Goal: Transaction & Acquisition: Purchase product/service

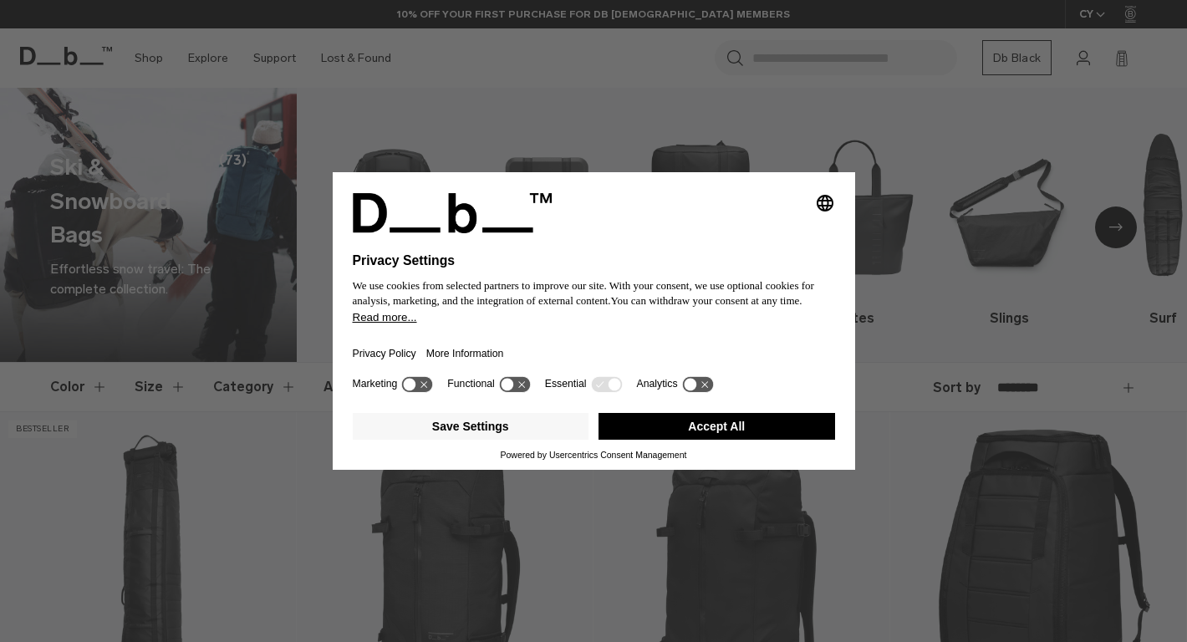
click at [662, 437] on button "Accept All" at bounding box center [716, 426] width 237 height 27
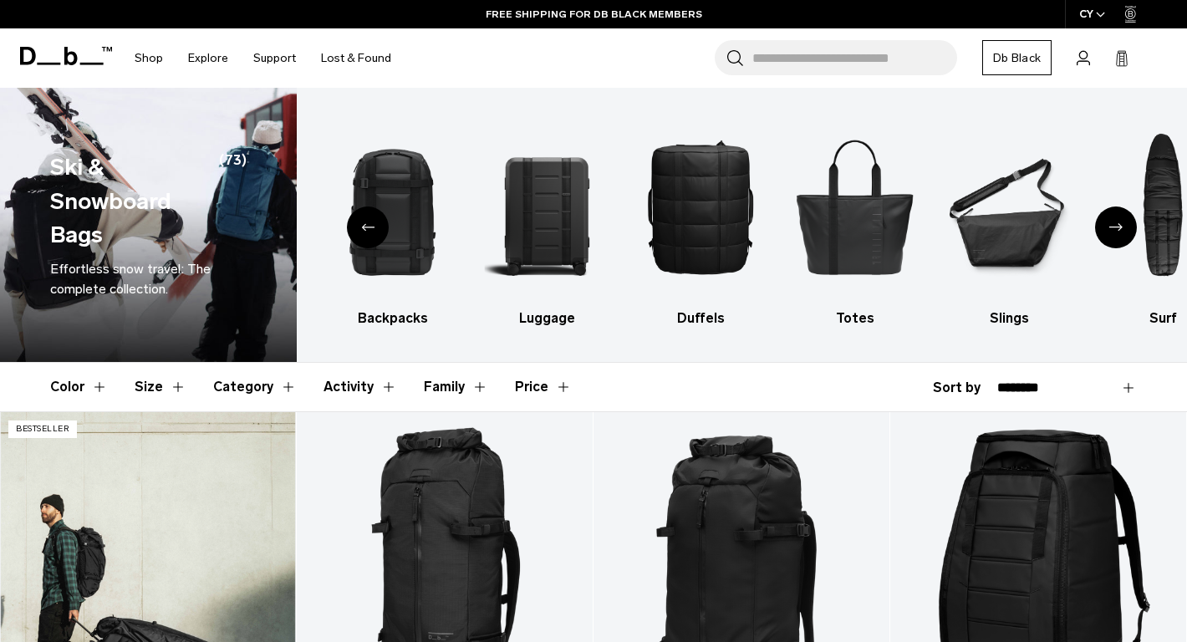
click at [176, 496] on link "Snow Roller Pro 127L" at bounding box center [148, 576] width 296 height 328
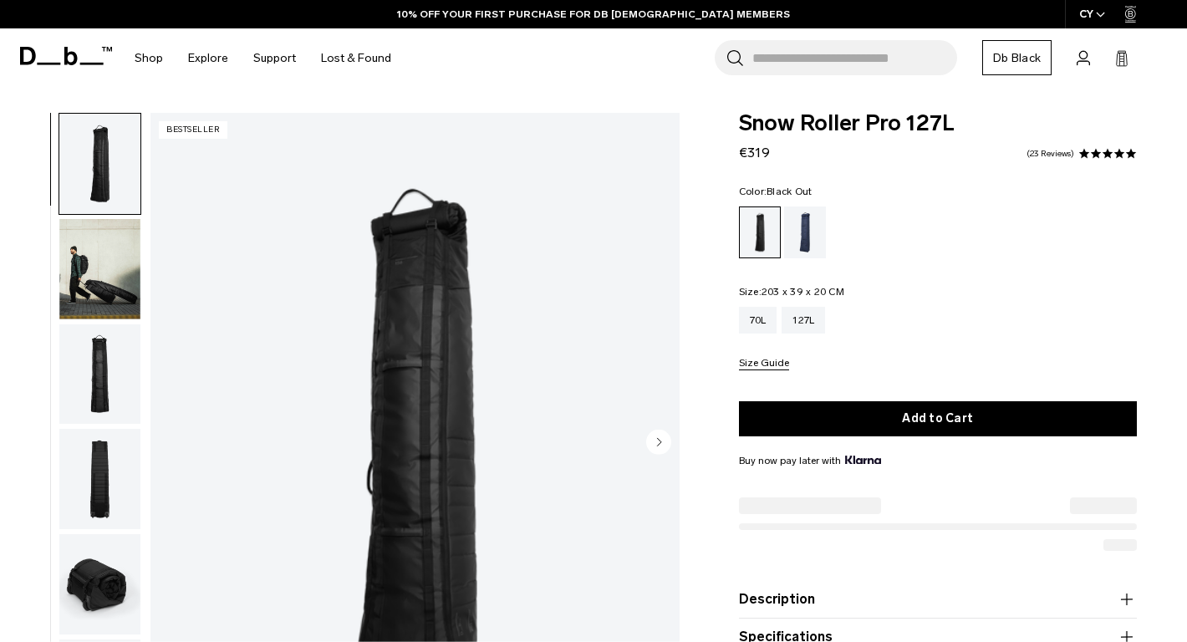
click at [104, 270] on img "button" at bounding box center [99, 269] width 81 height 100
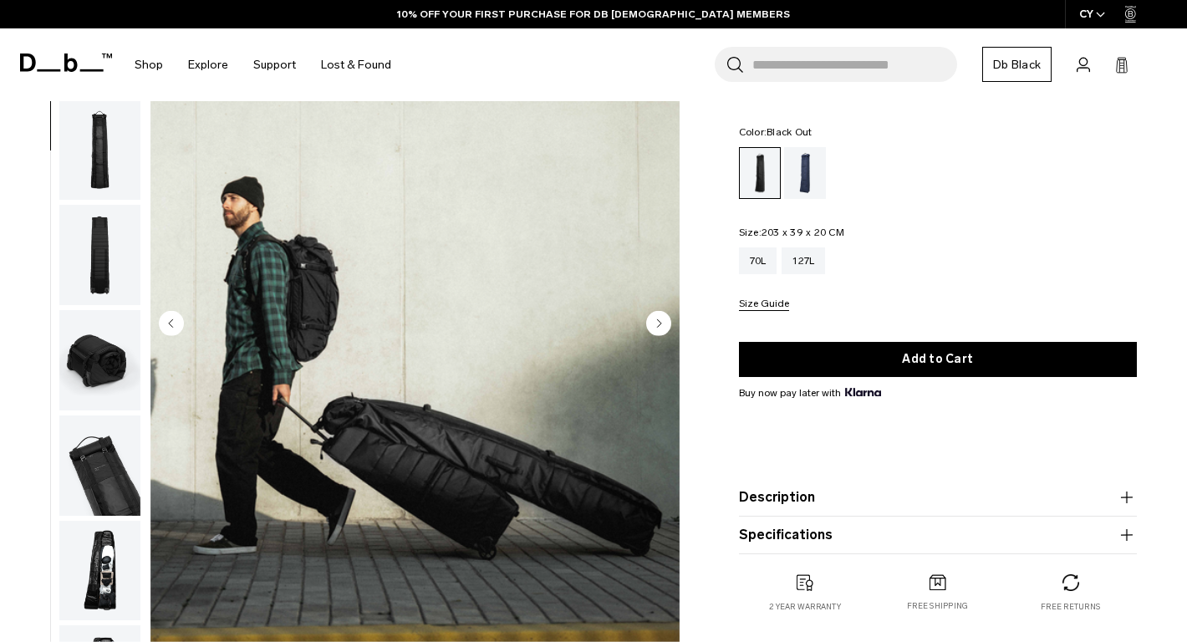
scroll to position [111, 0]
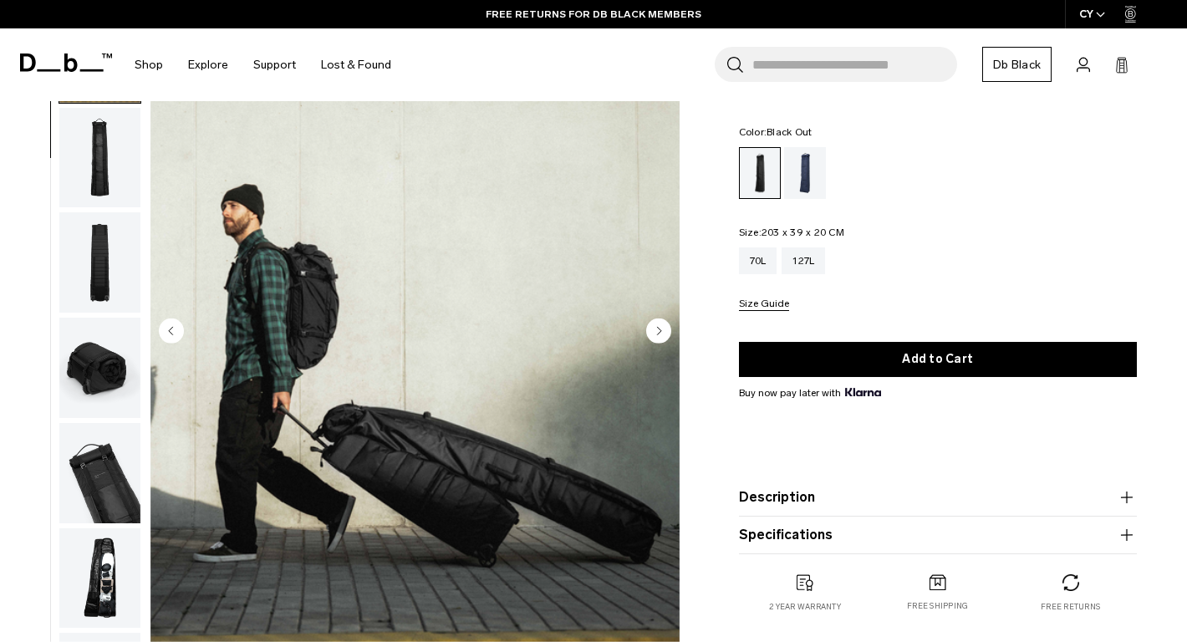
click at [108, 150] on img "button" at bounding box center [99, 158] width 81 height 100
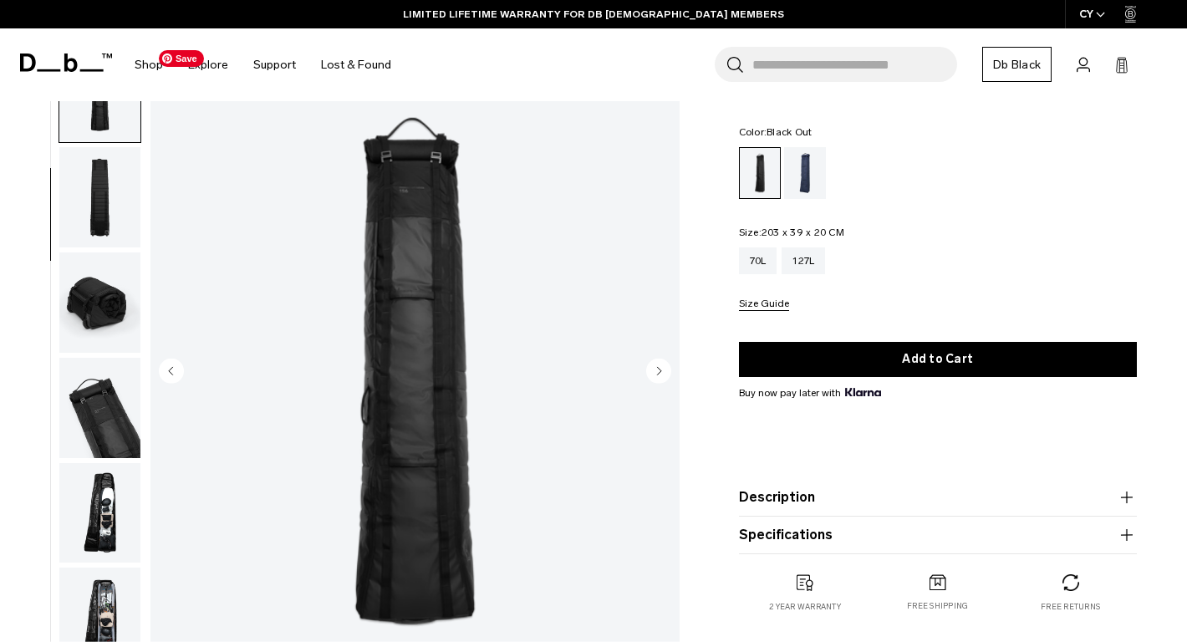
scroll to position [73, 0]
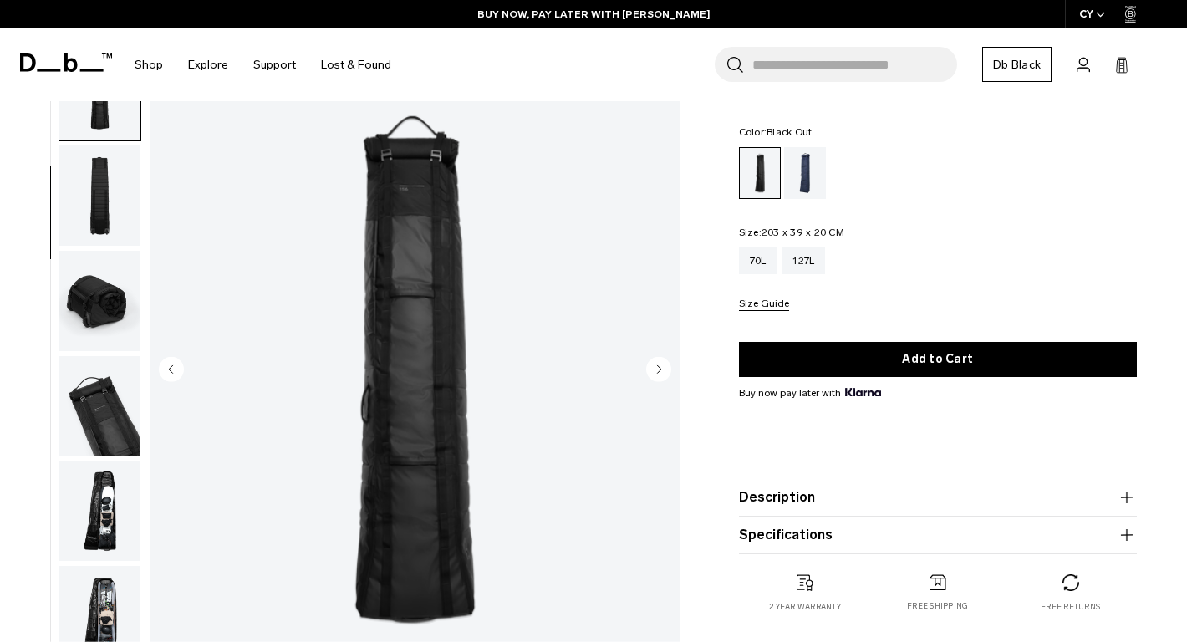
click at [89, 219] on img "button" at bounding box center [99, 195] width 81 height 100
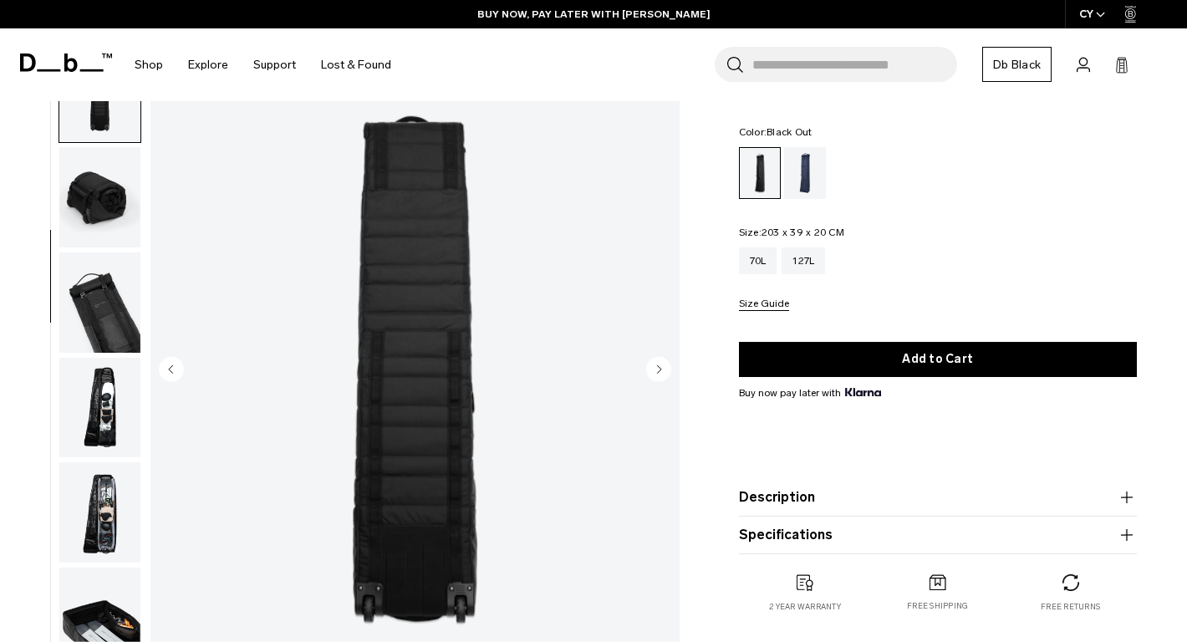
scroll to position [315, 0]
click at [99, 311] on img "button" at bounding box center [99, 302] width 81 height 100
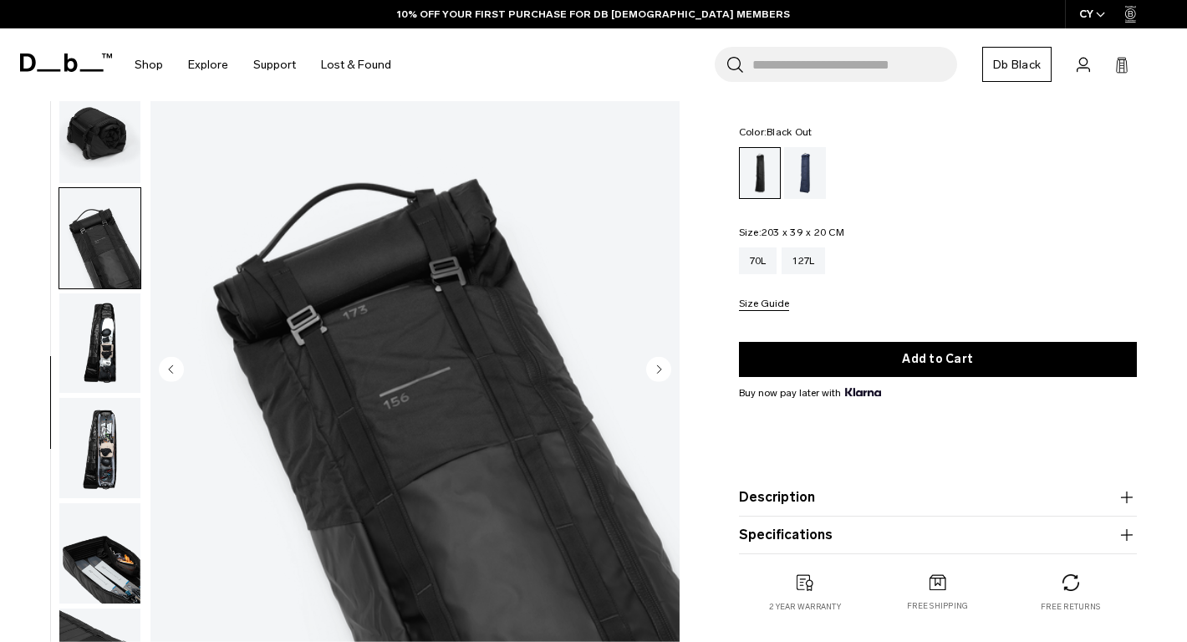
scroll to position [387, 0]
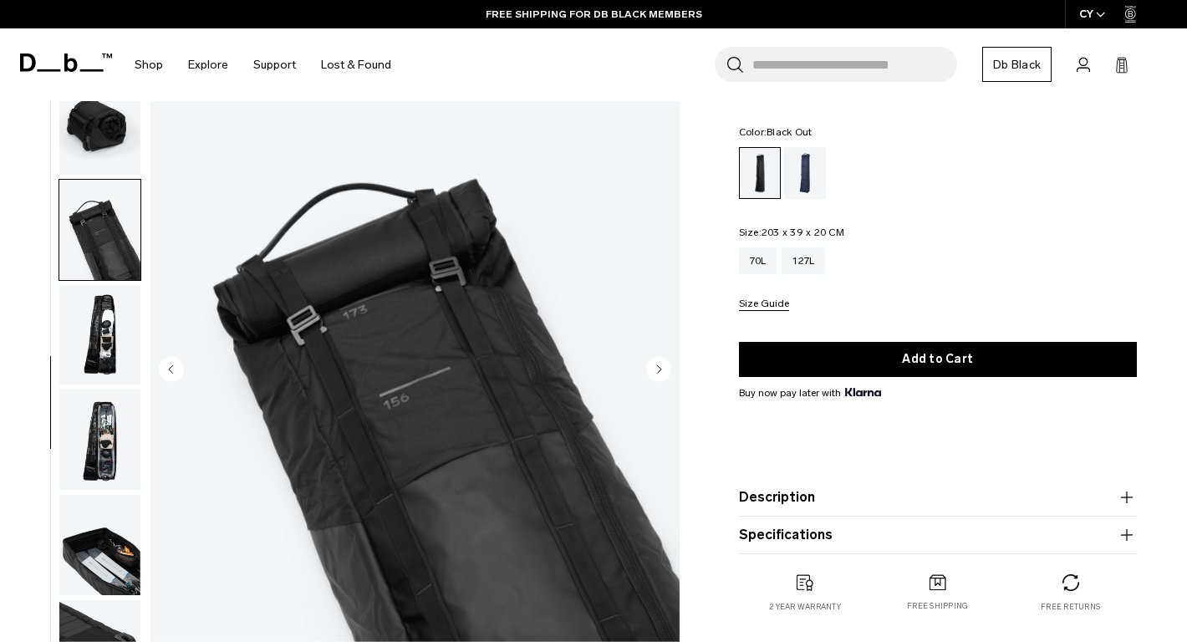
click at [111, 359] on img "button" at bounding box center [99, 335] width 81 height 100
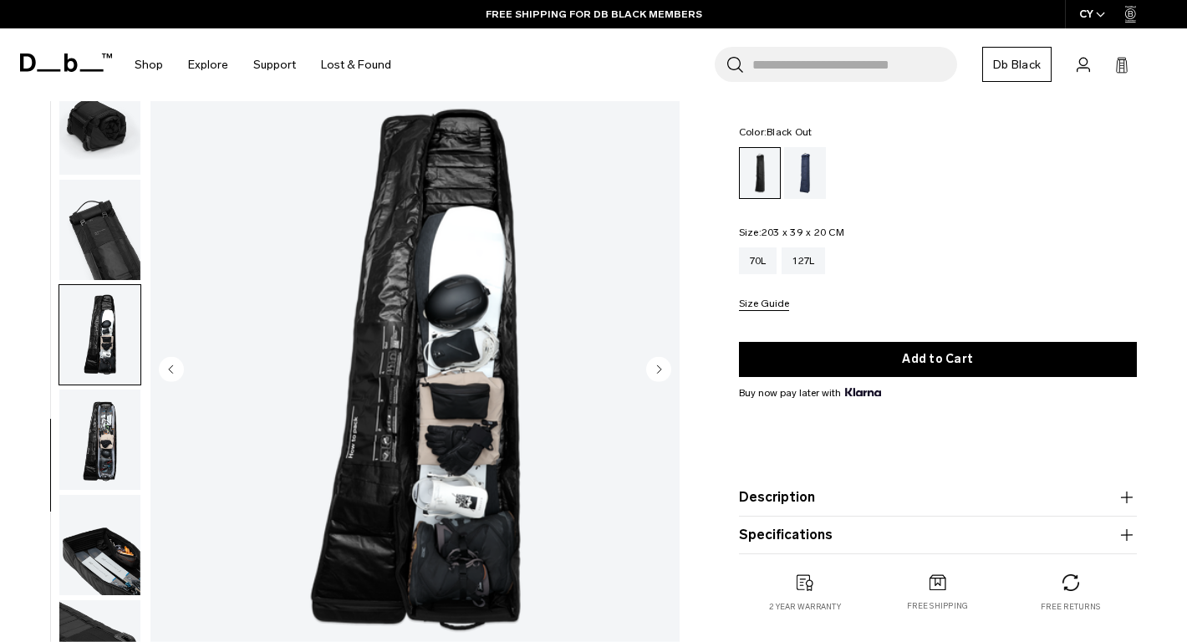
click at [110, 475] on img "button" at bounding box center [99, 439] width 81 height 100
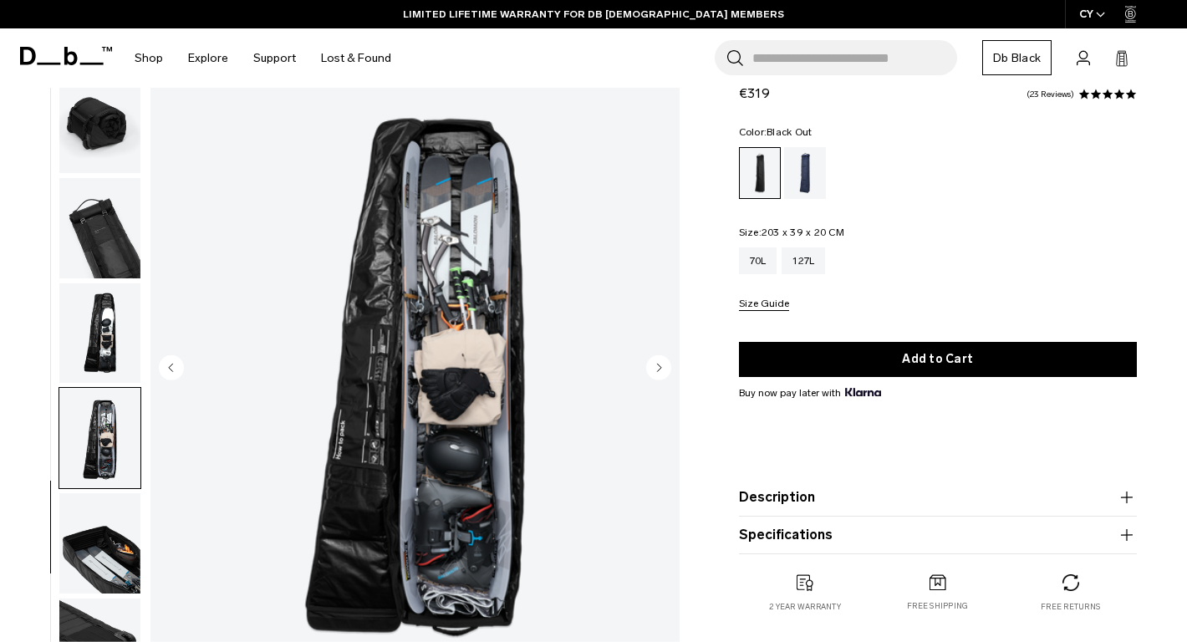
scroll to position [52, 0]
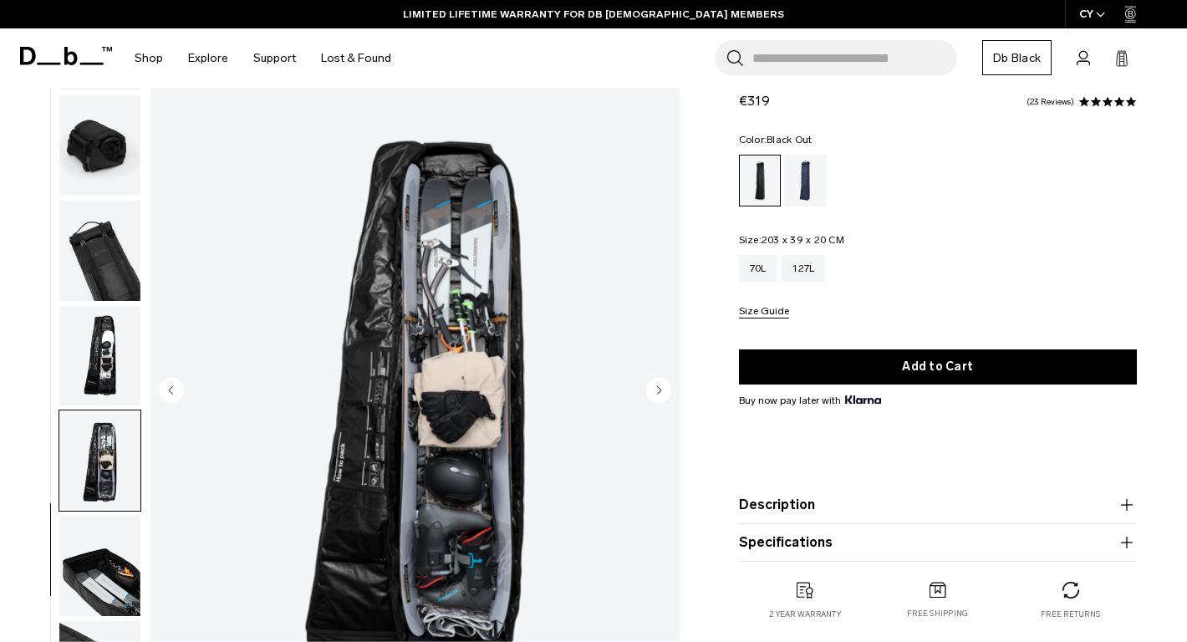
click at [97, 130] on img "button" at bounding box center [99, 145] width 81 height 100
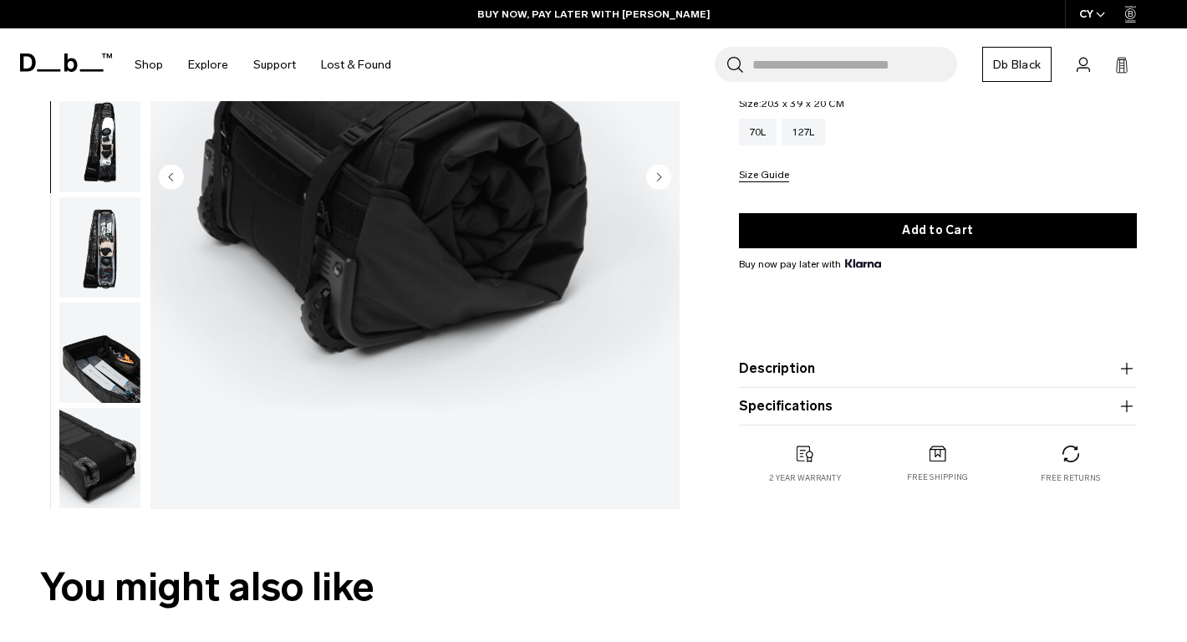
scroll to position [263, 0]
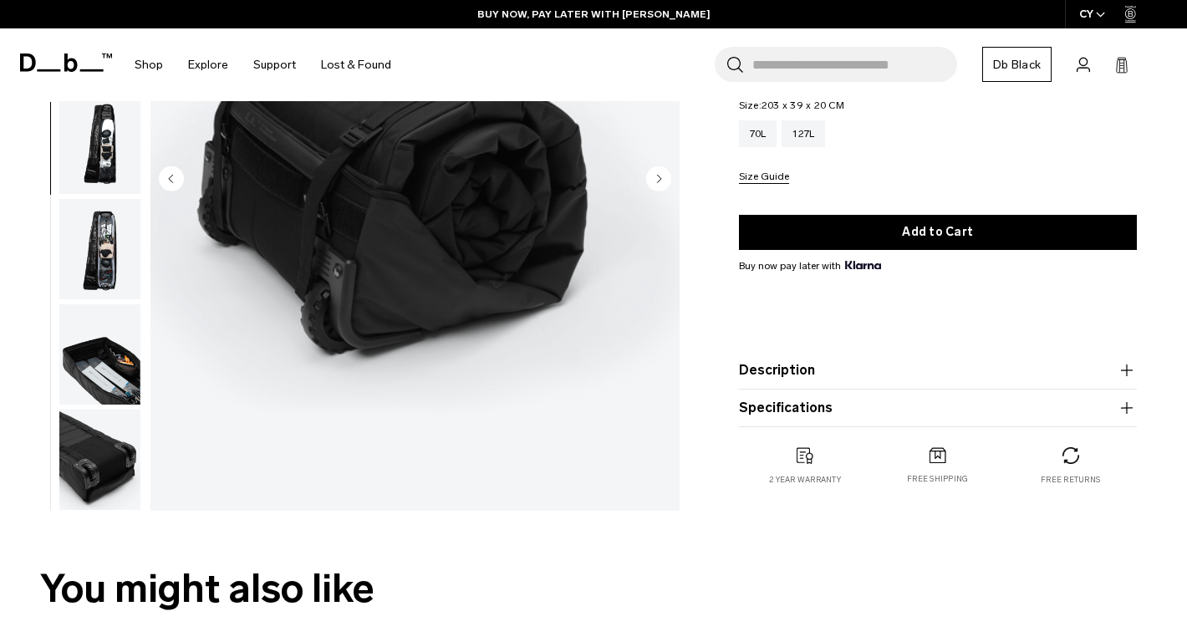
click at [99, 445] on img "button" at bounding box center [99, 460] width 81 height 100
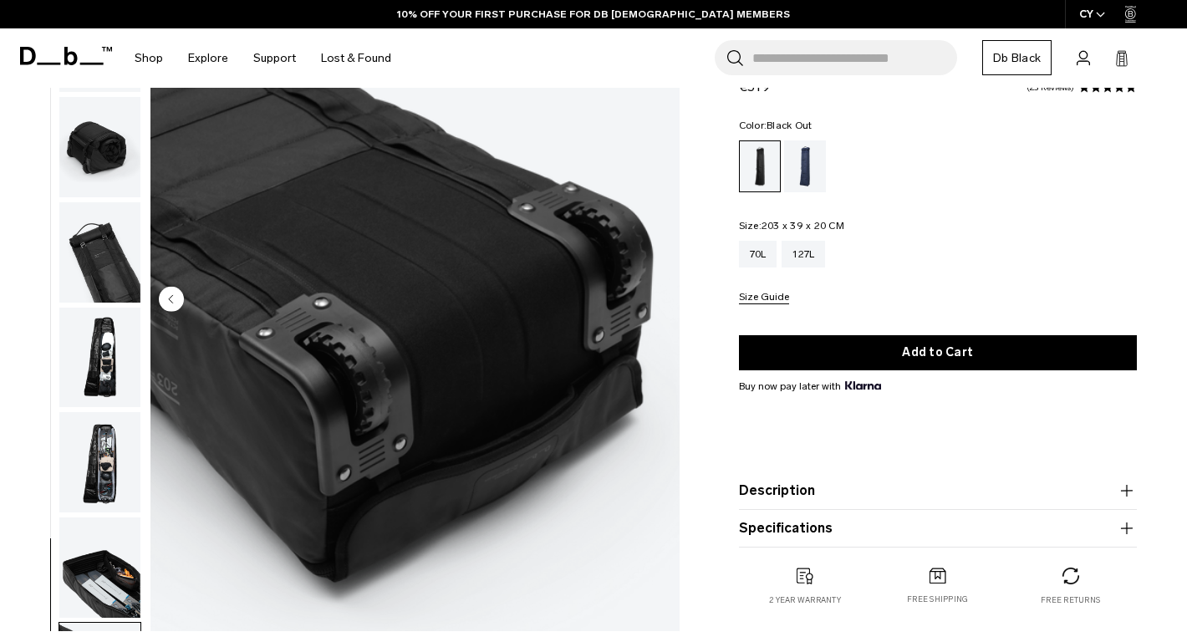
scroll to position [0, 0]
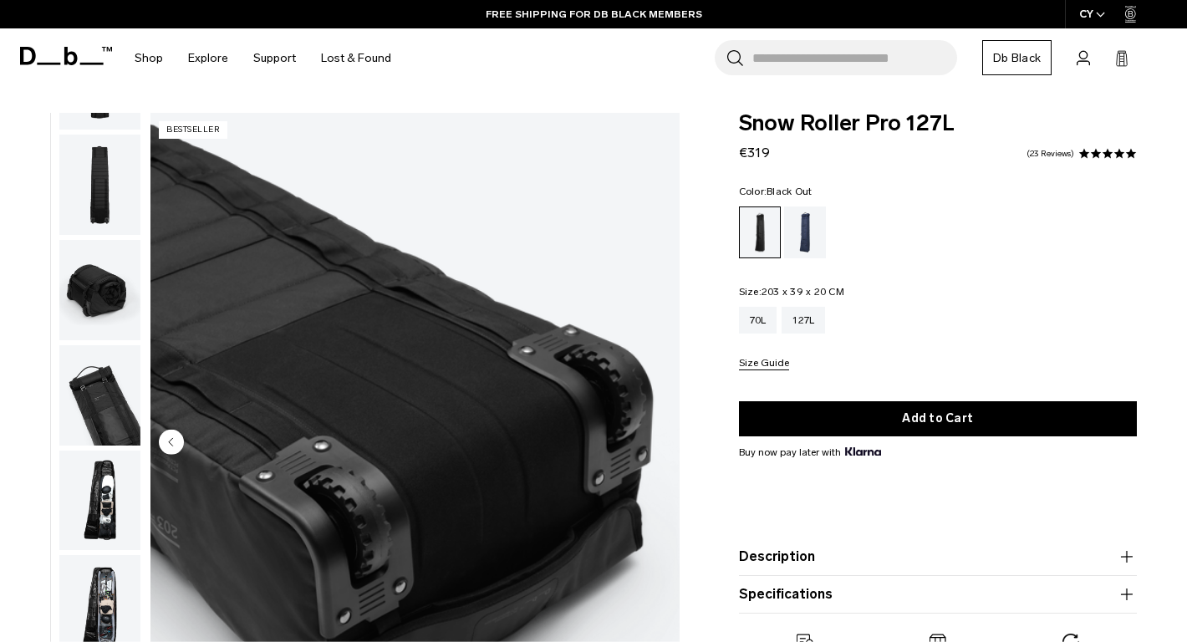
click at [76, 60] on icon at bounding box center [70, 56] width 13 height 18
